Goal: Task Accomplishment & Management: Manage account settings

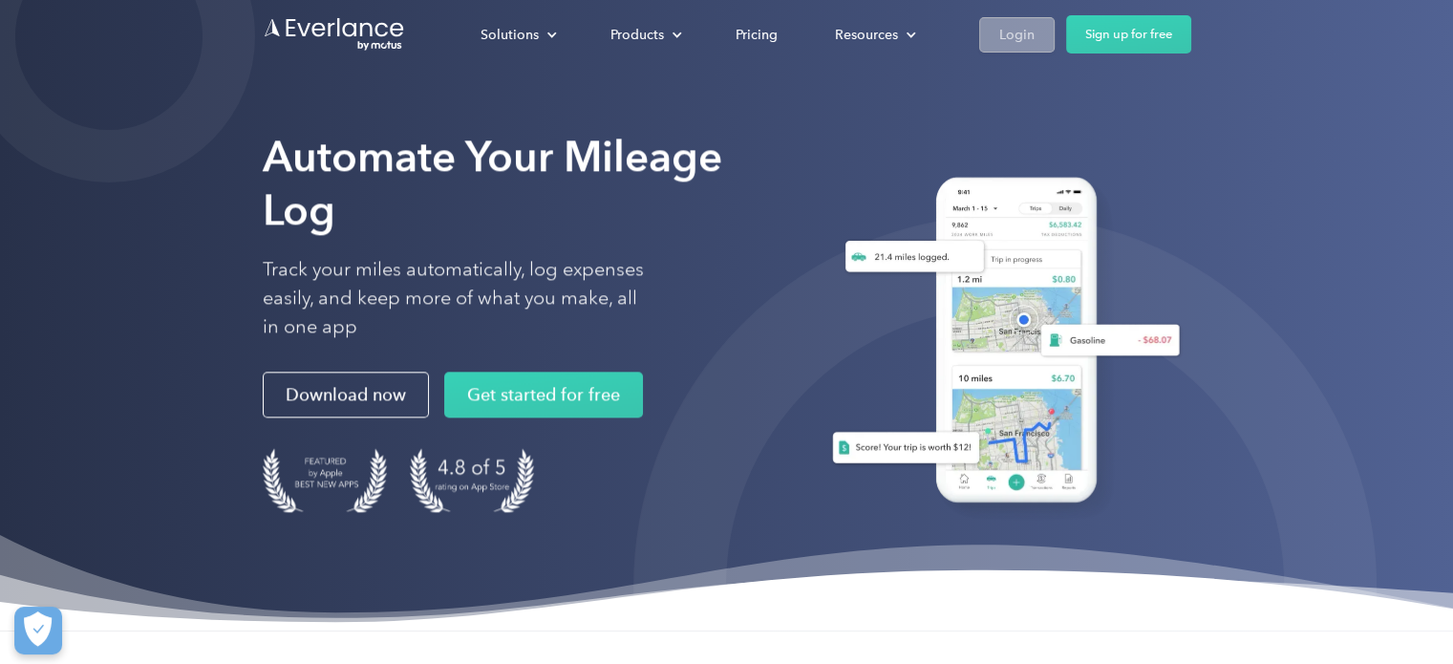
click at [1024, 27] on div "Login" at bounding box center [1016, 35] width 35 height 24
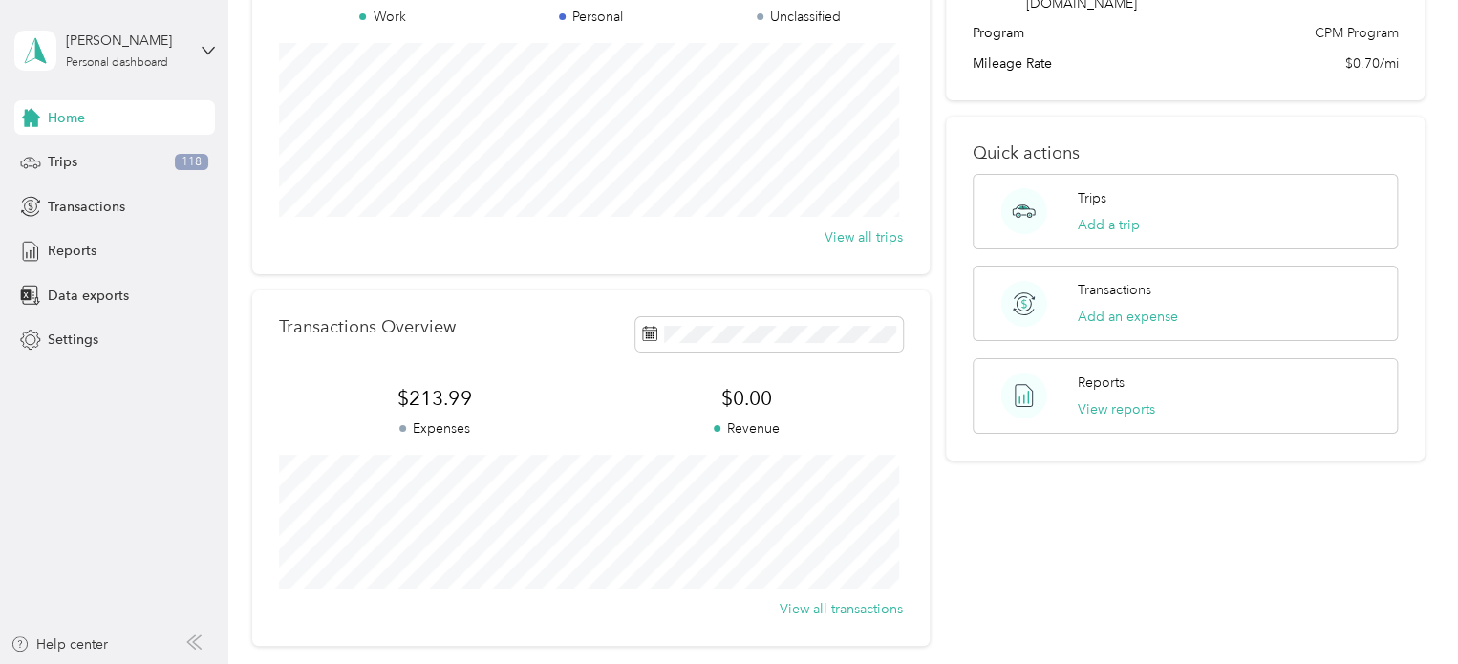
scroll to position [203, 0]
click at [84, 251] on span "Reports" at bounding box center [72, 251] width 49 height 20
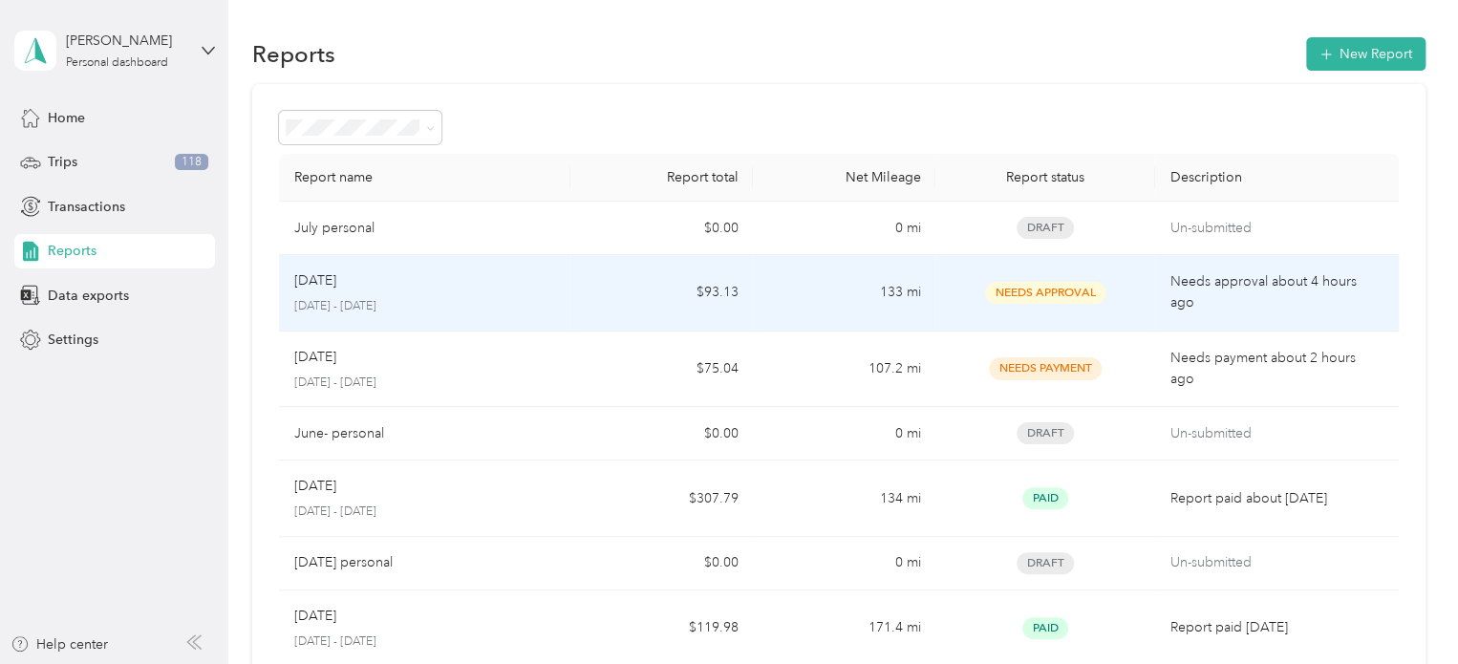
click at [856, 301] on td "133 mi" at bounding box center [844, 293] width 182 height 76
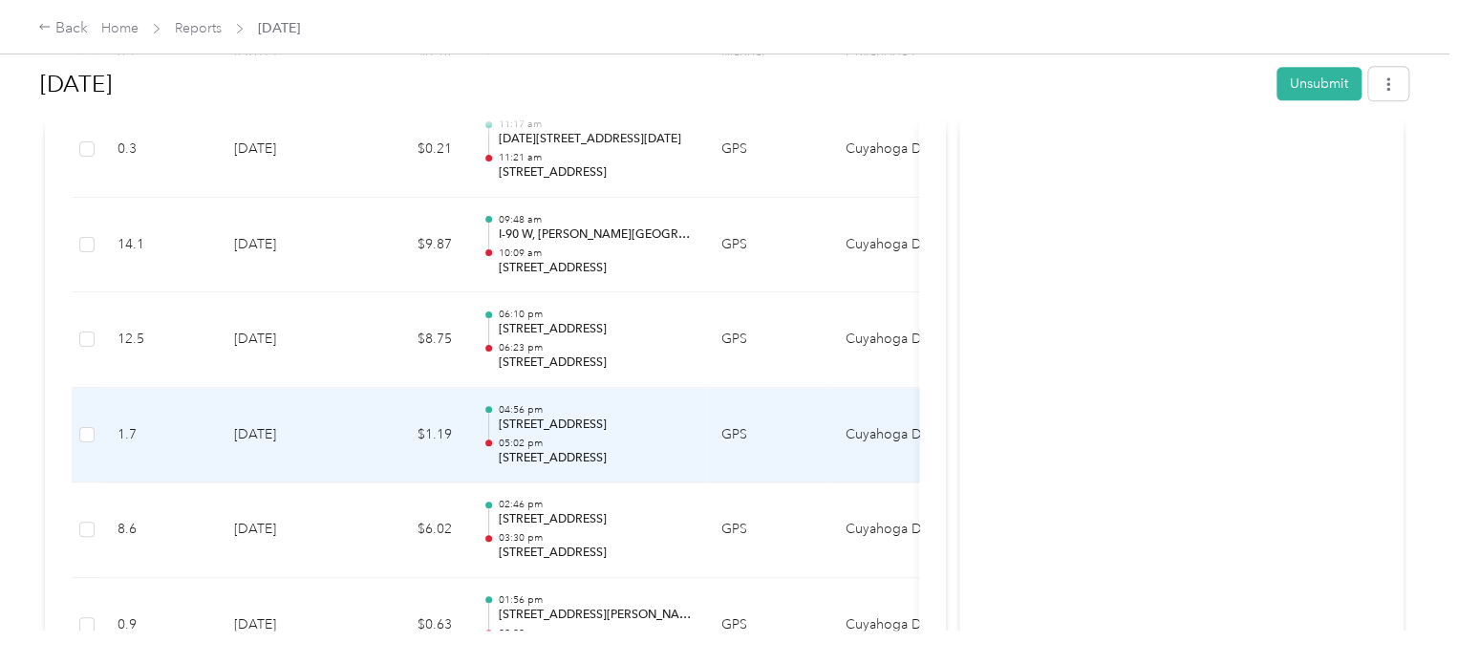
scroll to position [1238, 0]
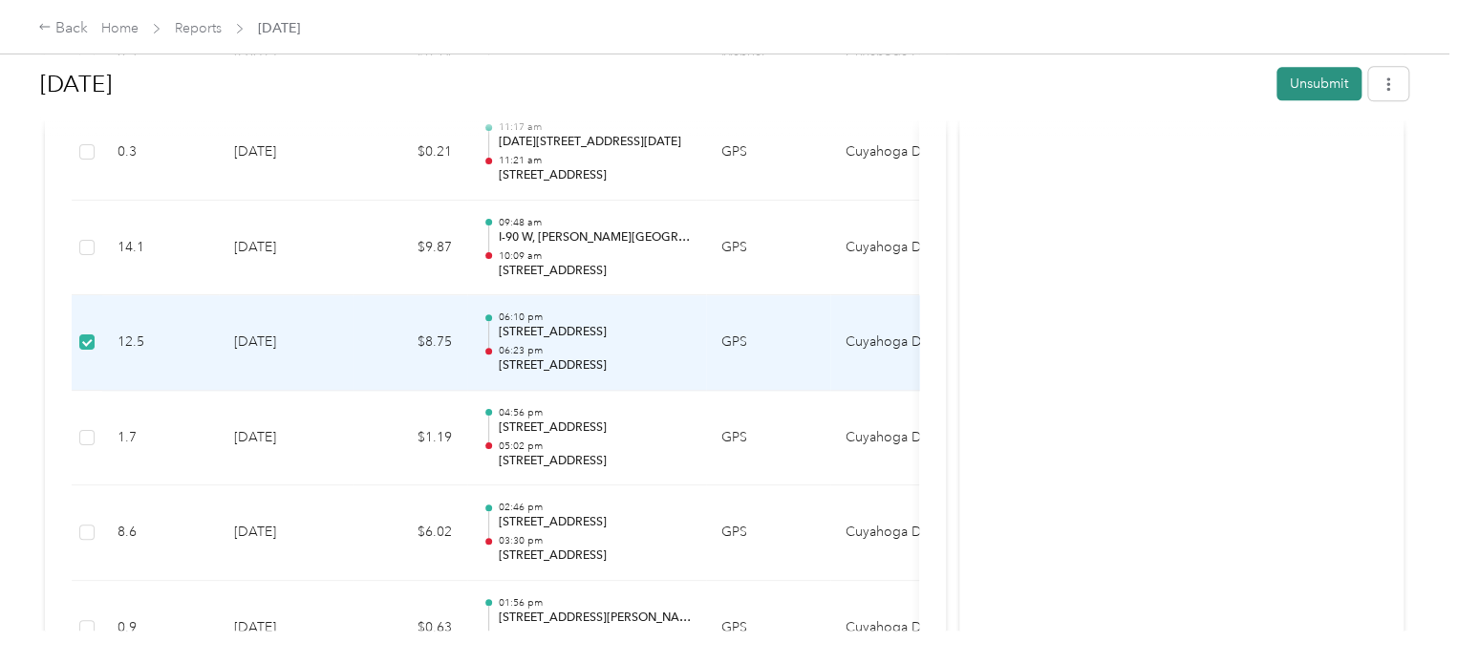
click at [1307, 78] on button "Unsubmit" at bounding box center [1318, 83] width 85 height 33
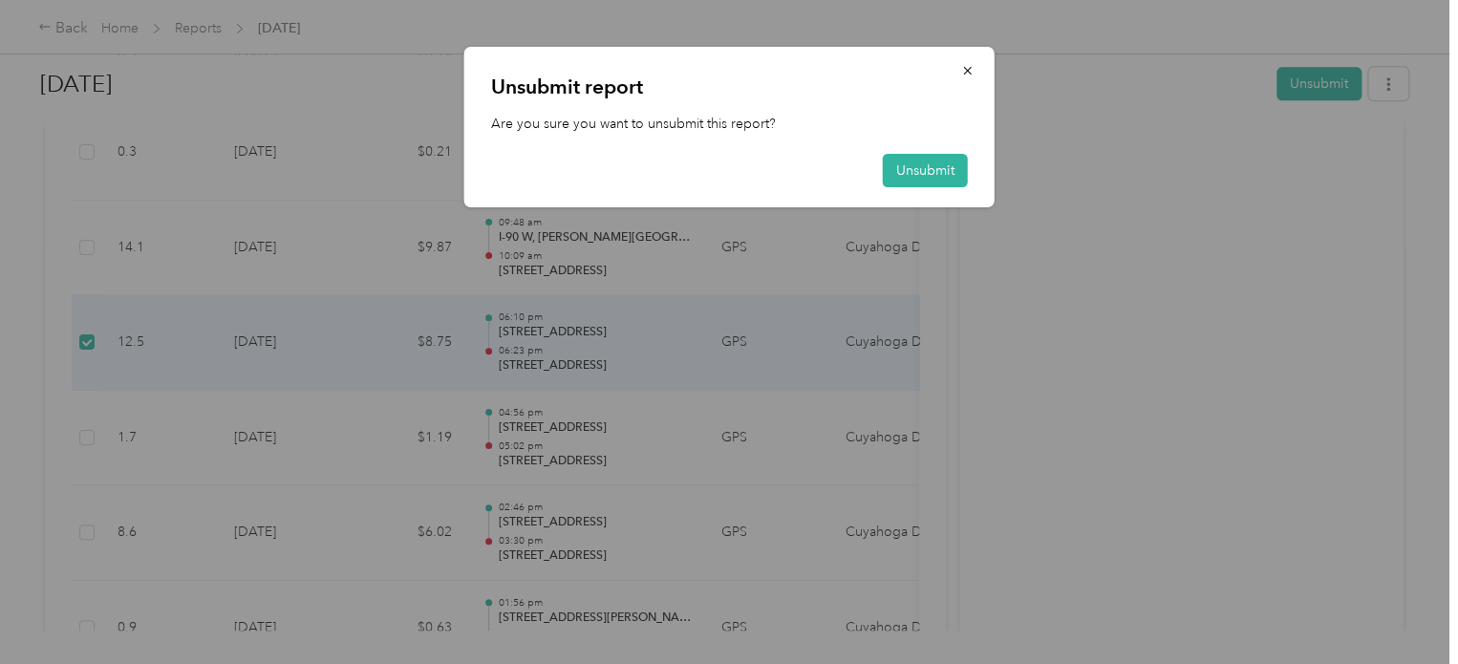
click at [1112, 203] on div "Unsubmit report Are you sure you want to unsubmit this report? Unsubmit" at bounding box center [994, 130] width 530 height 166
click at [964, 64] on icon "button" at bounding box center [967, 70] width 13 height 13
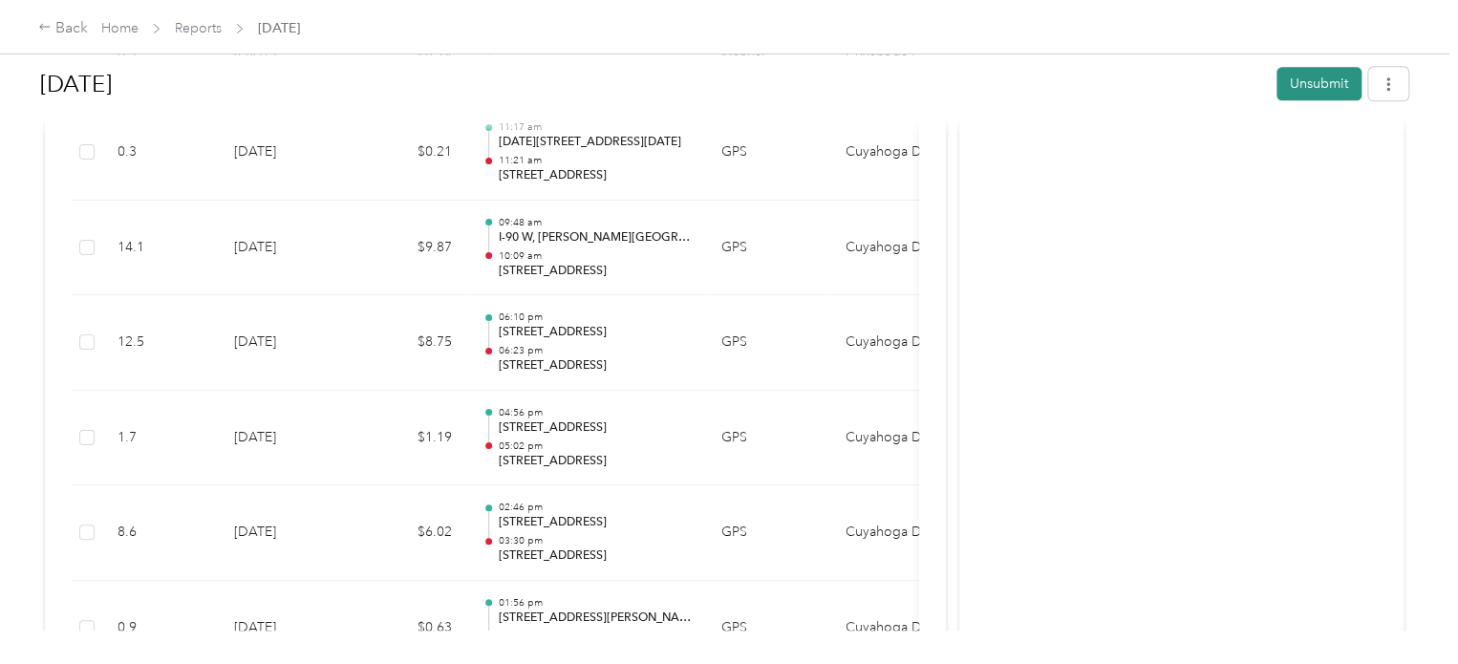
click at [1298, 80] on button "Unsubmit" at bounding box center [1318, 83] width 85 height 33
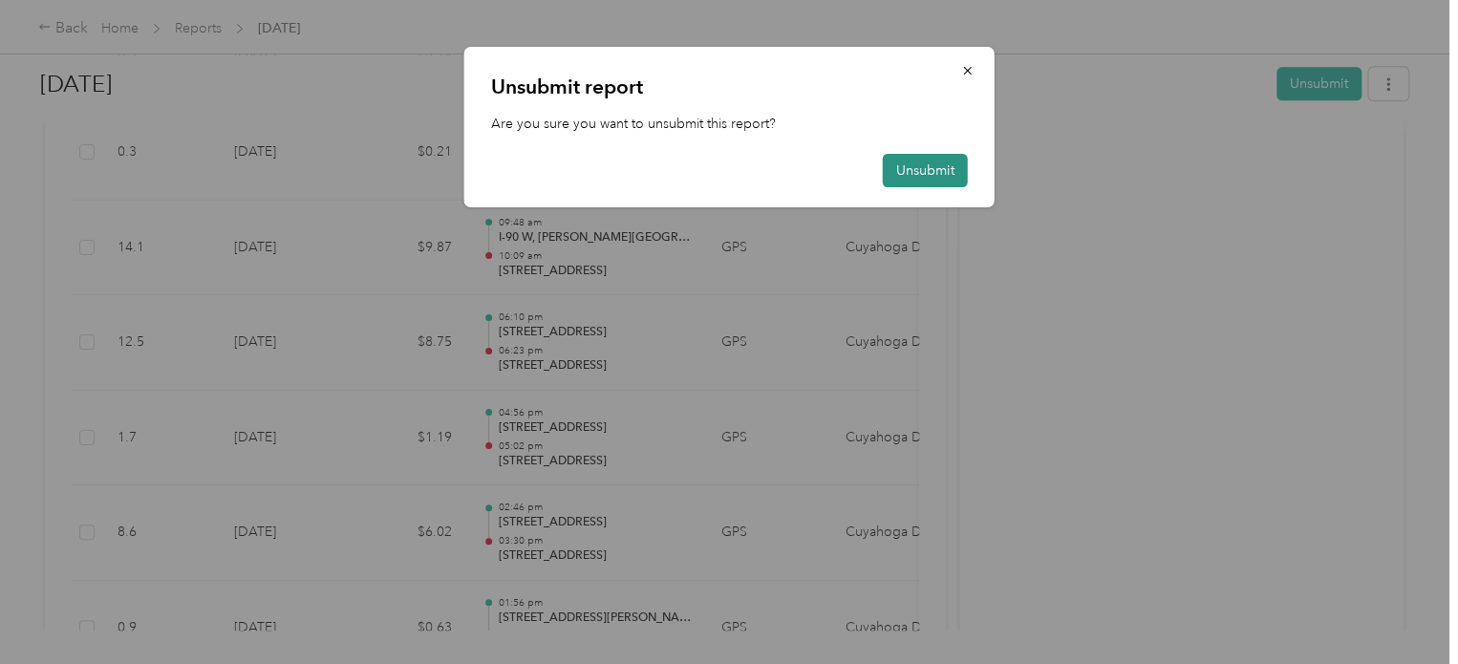
click at [931, 166] on button "Unsubmit" at bounding box center [925, 170] width 85 height 33
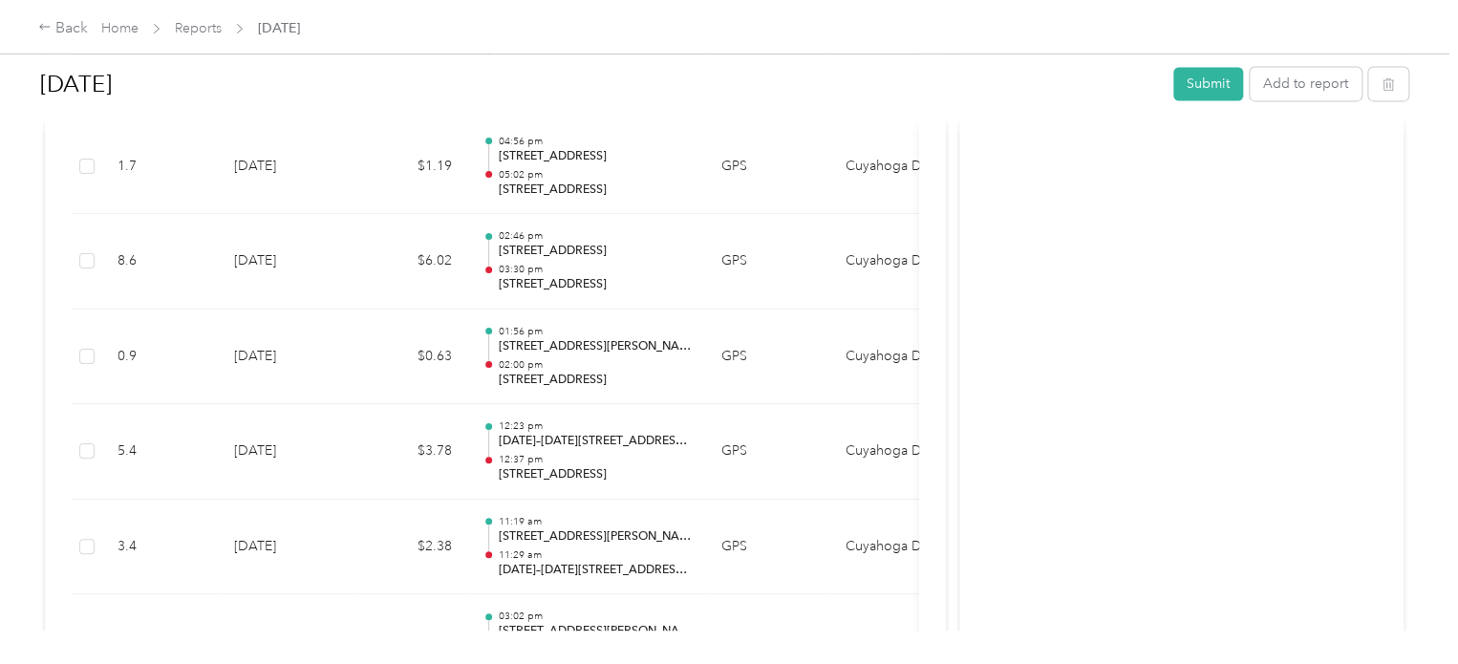
scroll to position [1459, 0]
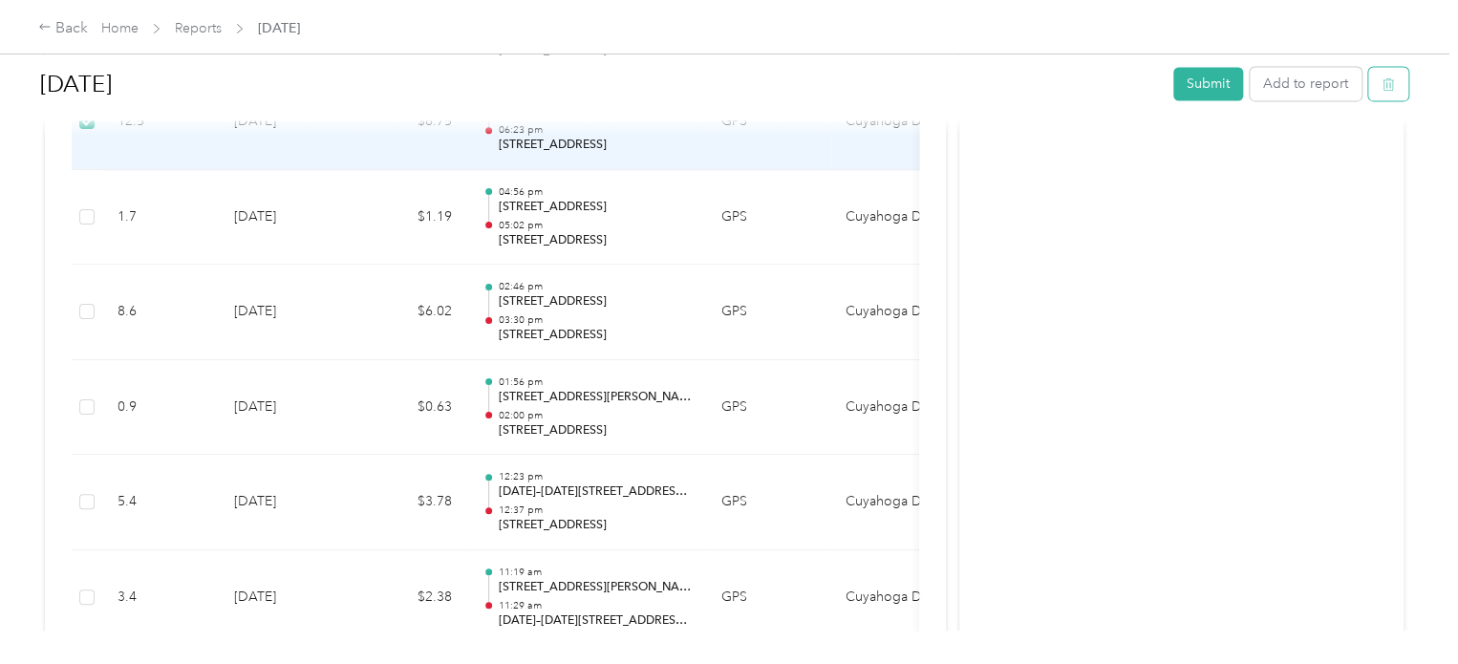
click at [1389, 86] on button "button" at bounding box center [1388, 83] width 40 height 33
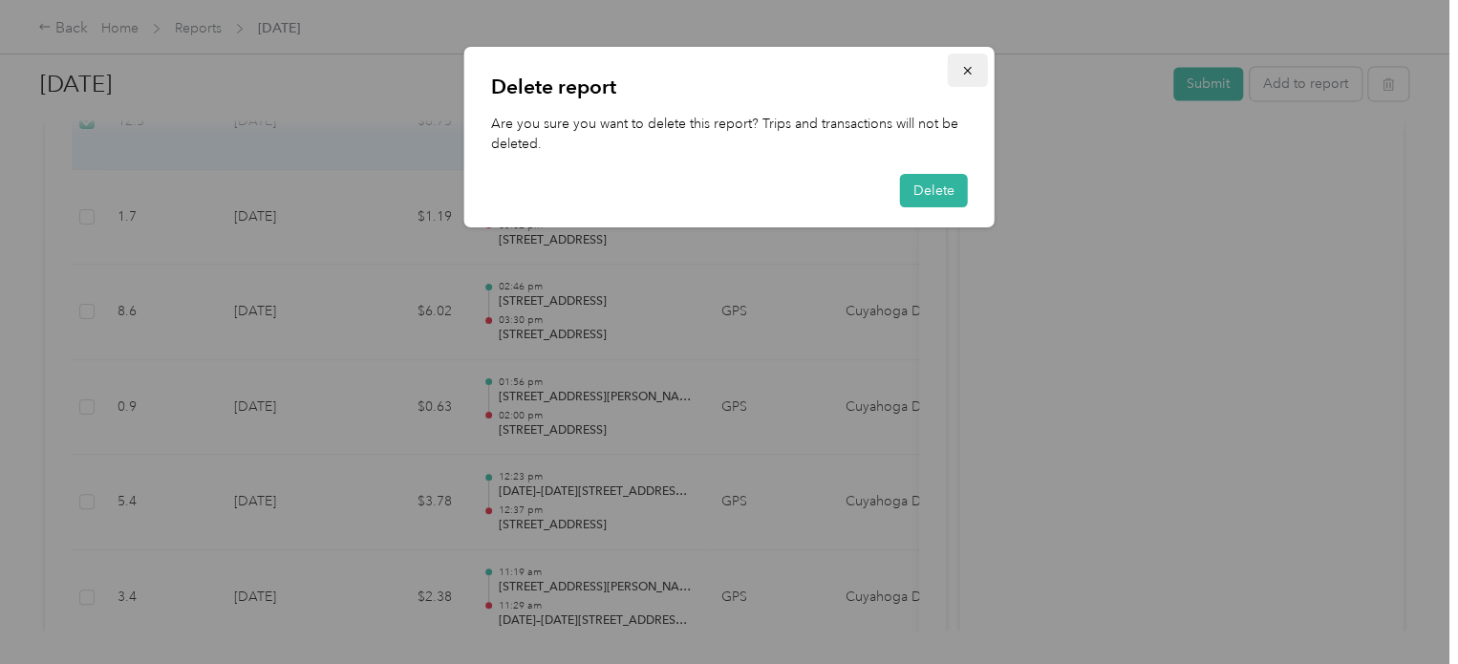
click at [963, 71] on icon "button" at bounding box center [967, 70] width 13 height 13
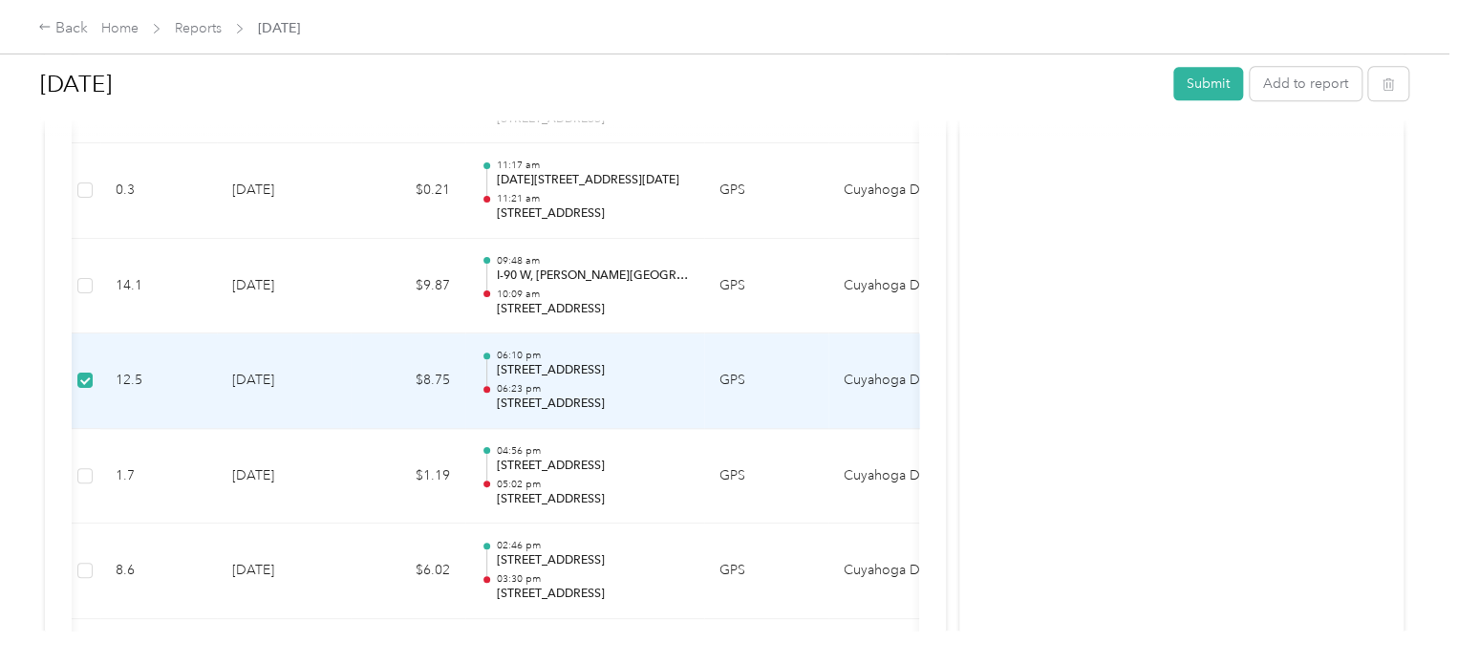
scroll to position [0, 271]
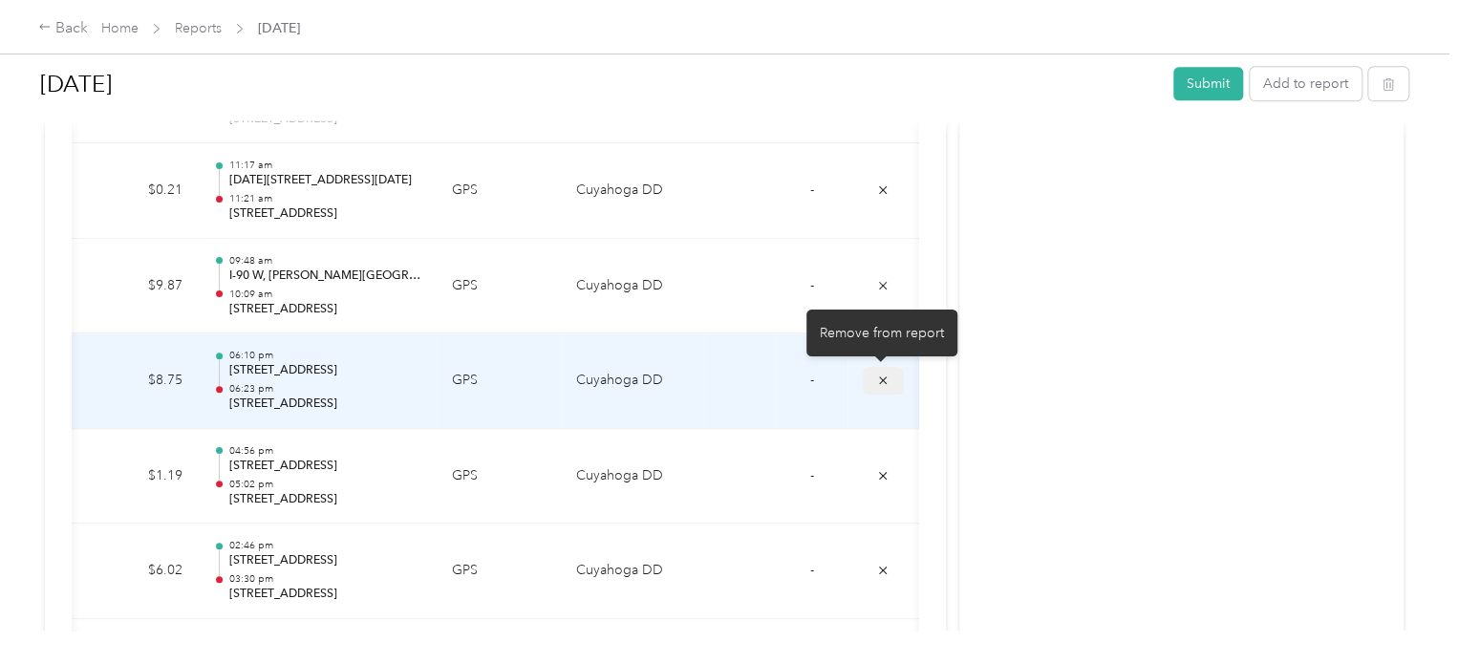
click at [876, 377] on icon "submit" at bounding box center [882, 380] width 13 height 13
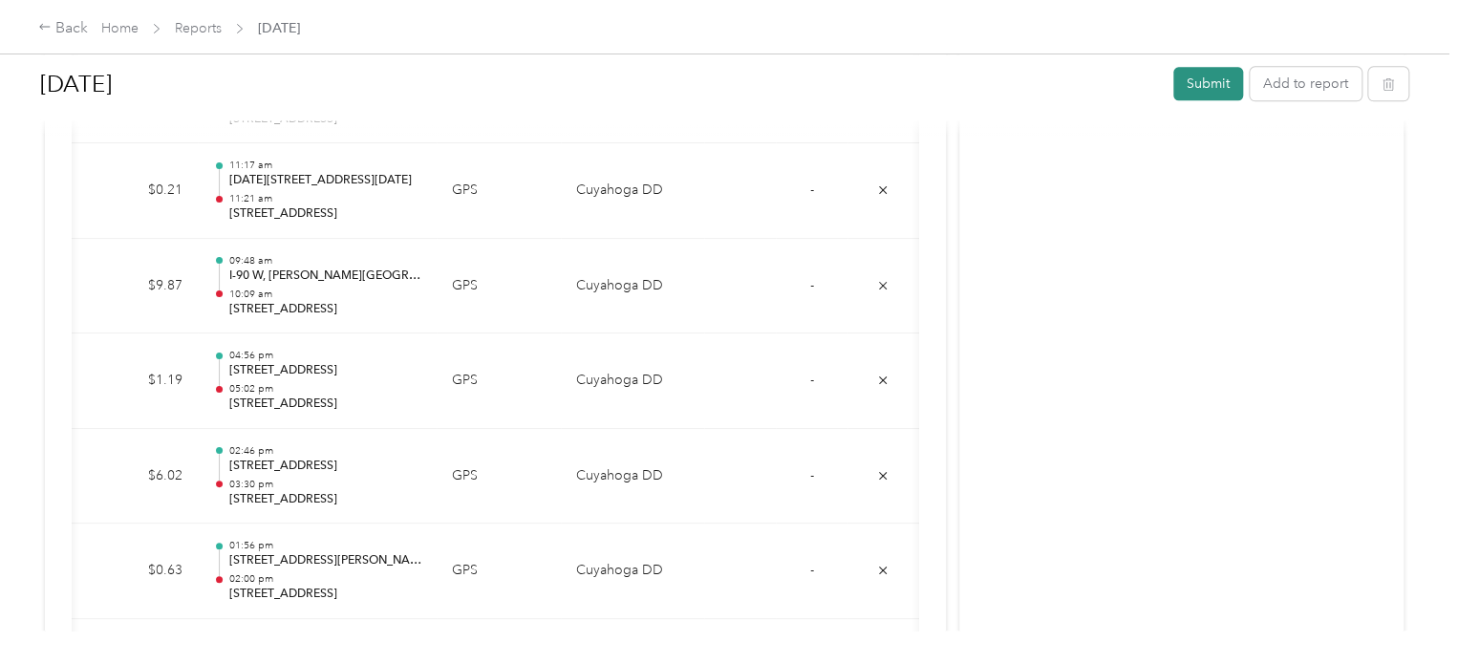
click at [1199, 85] on button "Submit" at bounding box center [1208, 83] width 70 height 33
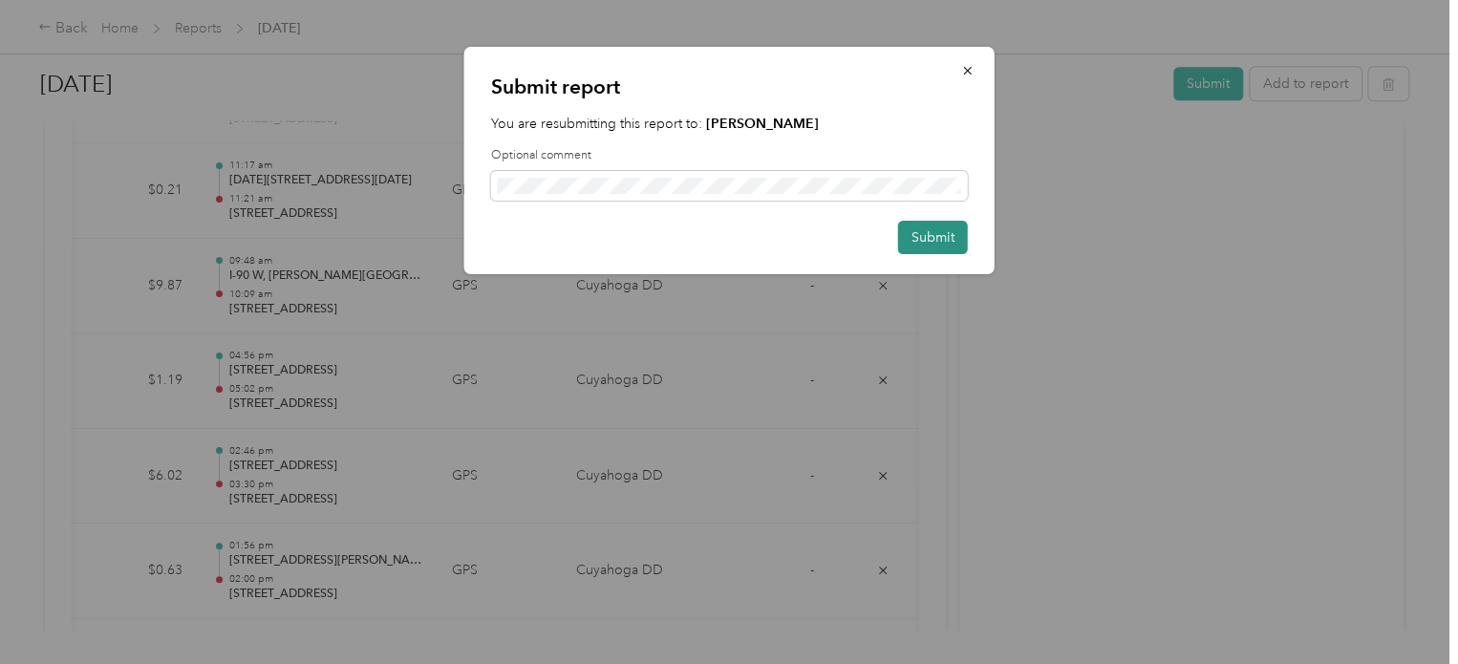
click at [925, 236] on button "Submit" at bounding box center [933, 237] width 70 height 33
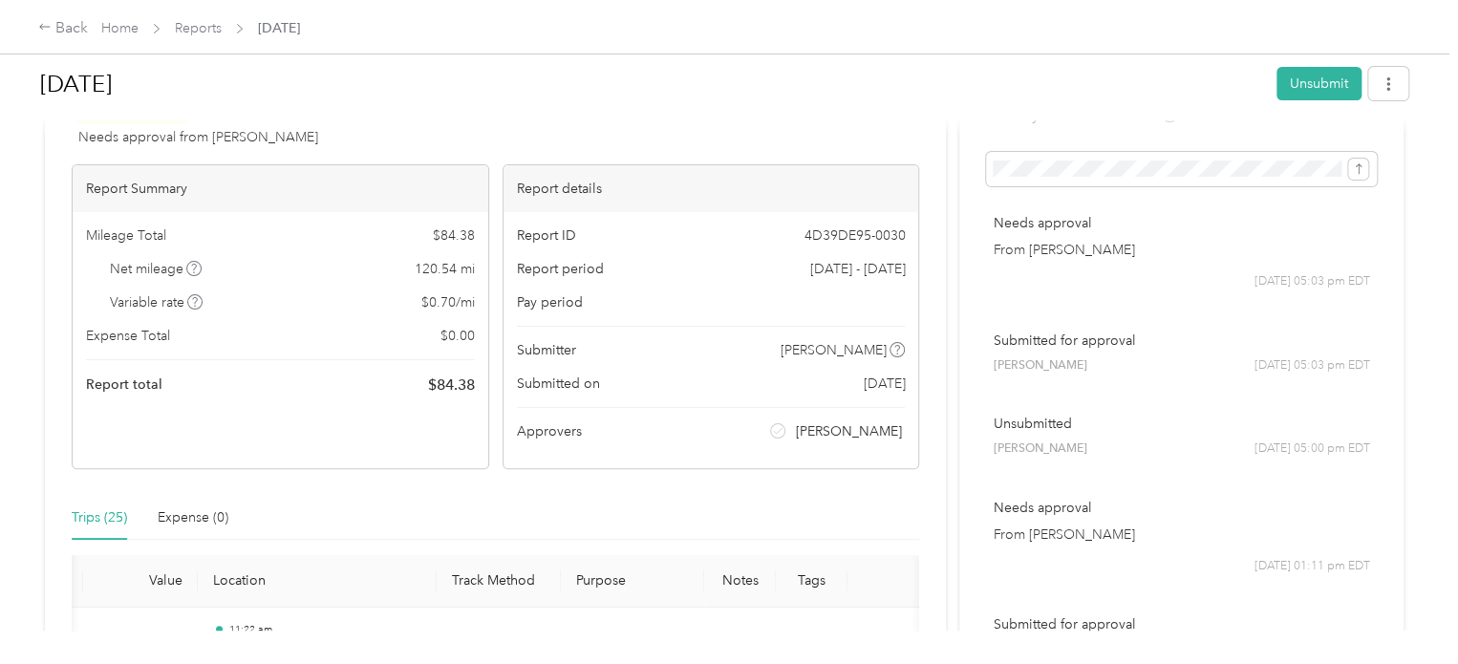
scroll to position [0, 0]
